Goal: Obtain resource: Download file/media

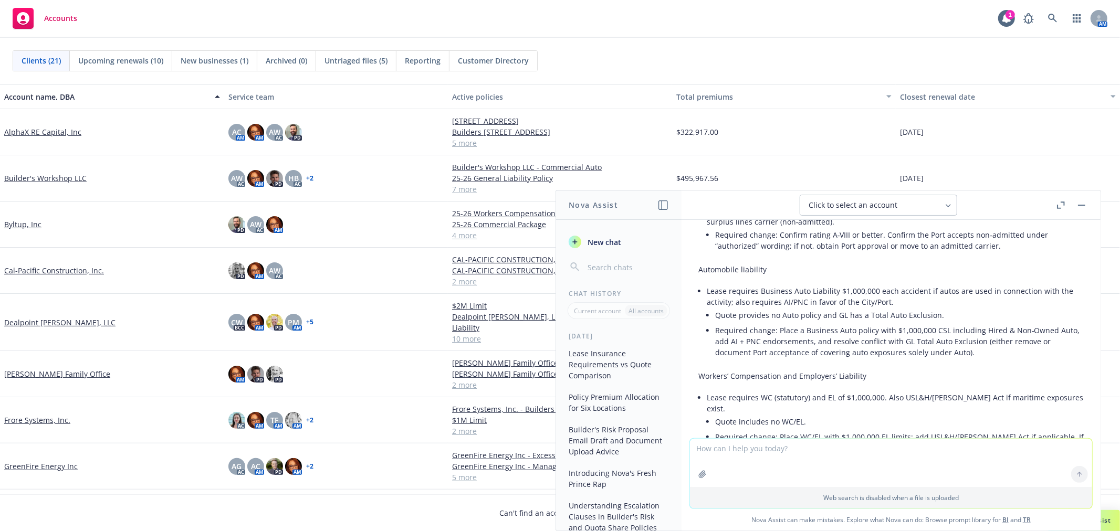
scroll to position [806, 0]
click at [653, 309] on p "All accounts" at bounding box center [645, 311] width 35 height 9
click at [1081, 203] on button "button" at bounding box center [1081, 205] width 13 height 13
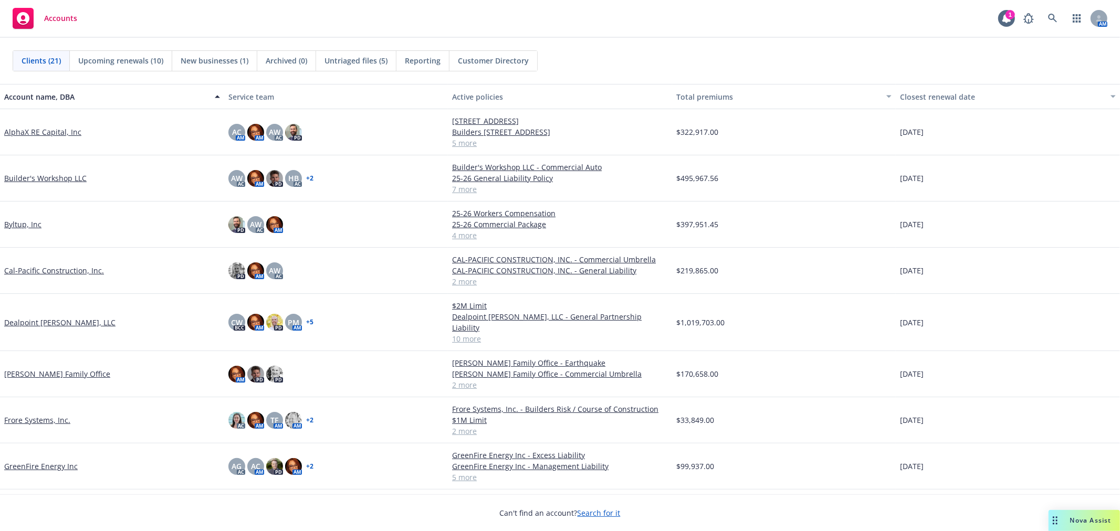
click at [1093, 520] on span "Nova Assist" at bounding box center [1090, 520] width 41 height 9
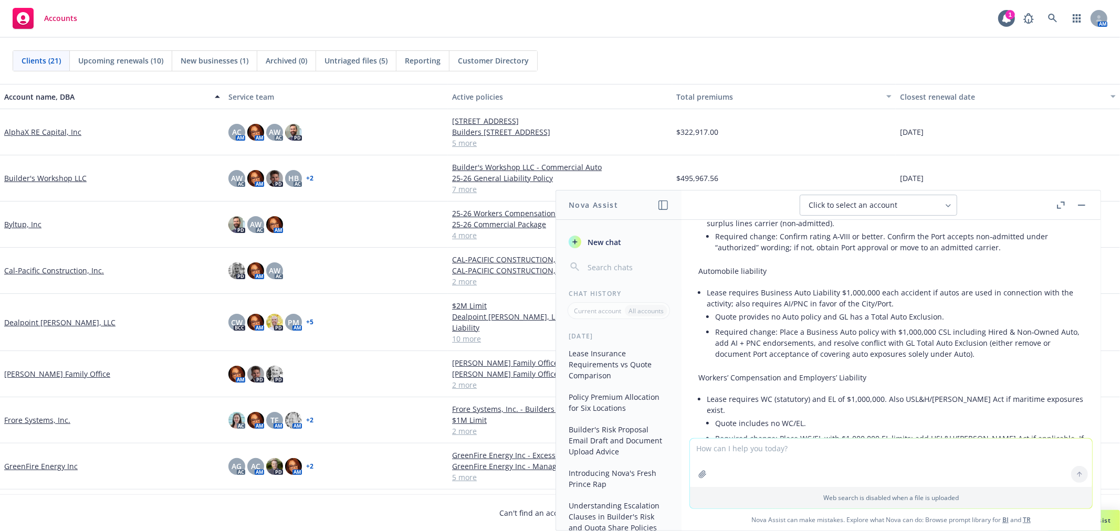
click at [642, 311] on p "All accounts" at bounding box center [645, 311] width 35 height 9
click at [581, 313] on p "Current account" at bounding box center [597, 311] width 47 height 9
click at [610, 243] on span "New chat" at bounding box center [603, 242] width 36 height 11
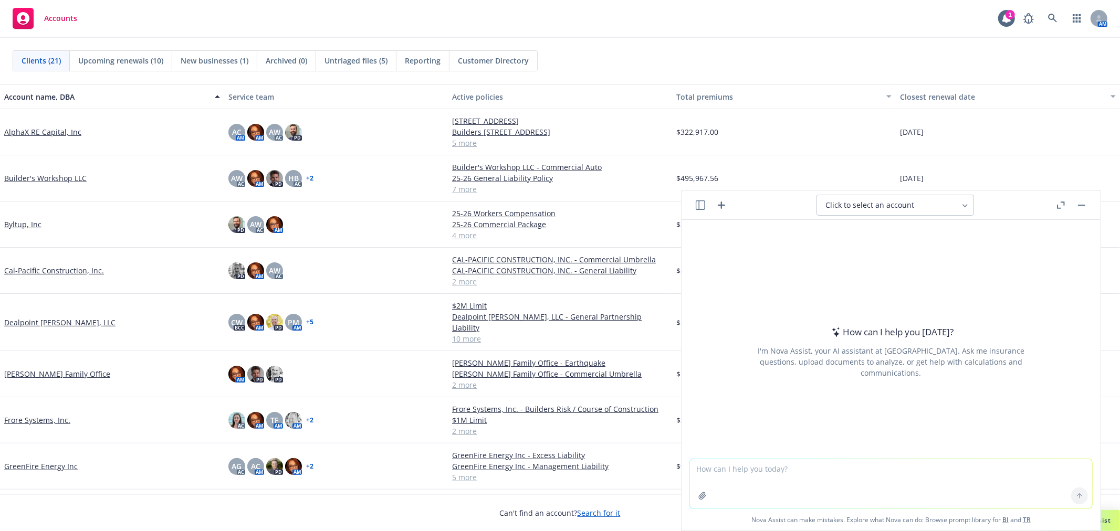
click at [699, 206] on icon "button" at bounding box center [700, 205] width 9 height 9
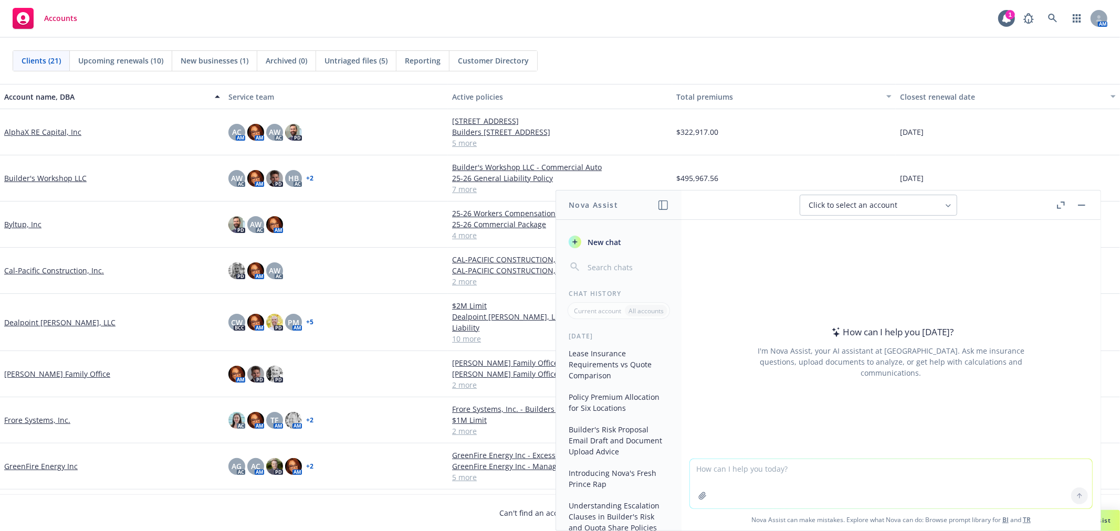
click at [648, 316] on div "All accounts" at bounding box center [646, 311] width 43 height 12
click at [612, 405] on button "Policy Premium Allocation for Six Locations" at bounding box center [618, 402] width 109 height 28
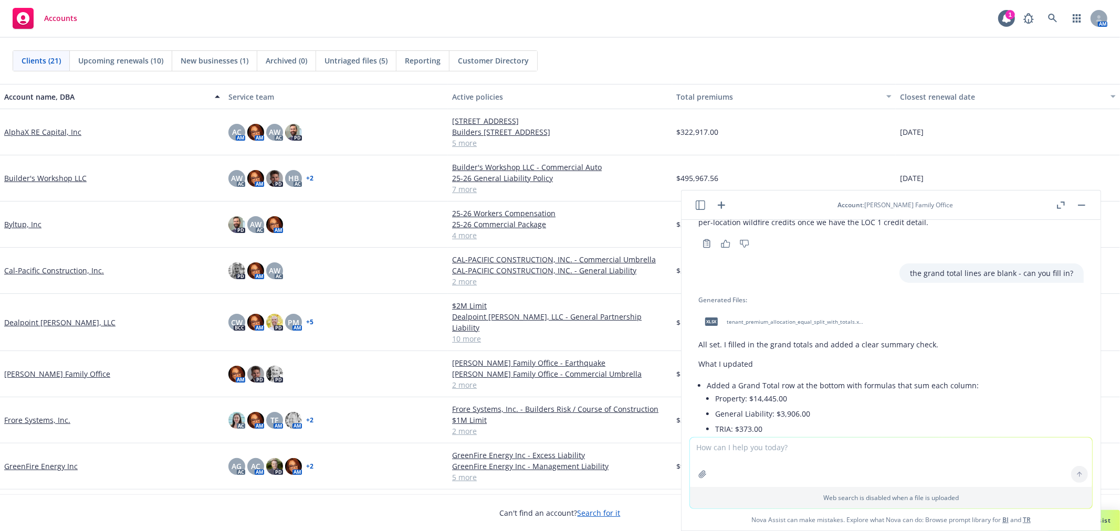
scroll to position [1206, 0]
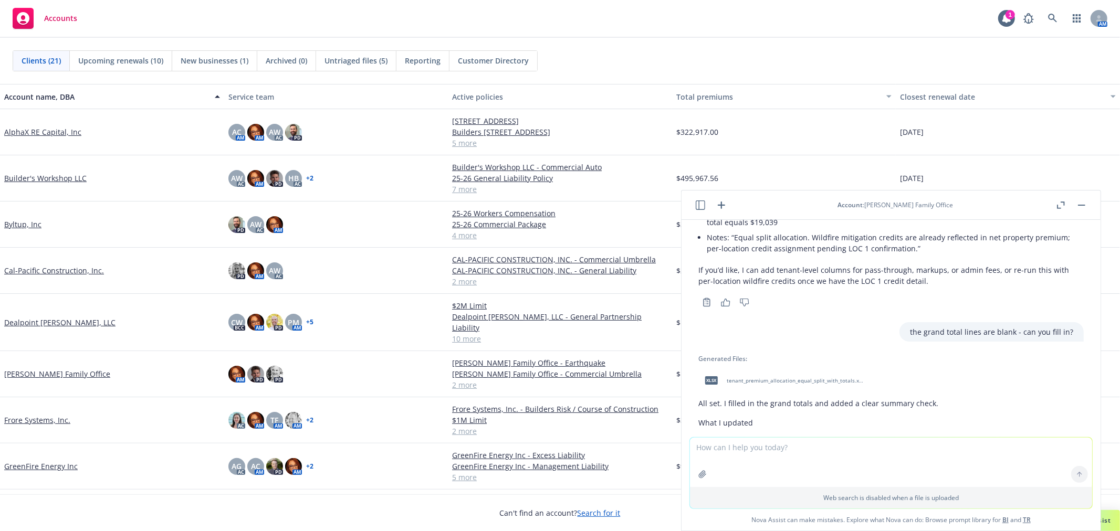
click at [816, 378] on span "tenant_premium_allocation_equal_split_with_totals.xlsx" at bounding box center [796, 380] width 138 height 7
